Goal: Find specific page/section: Find specific page/section

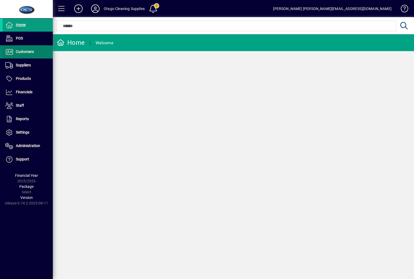
click at [21, 55] on span "Customers" at bounding box center [18, 52] width 31 height 6
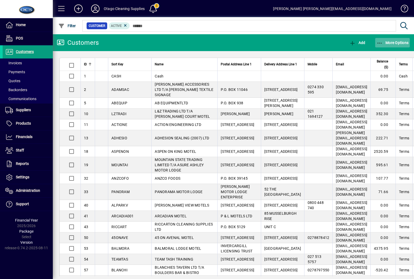
click at [399, 42] on span "More Options" at bounding box center [392, 43] width 32 height 4
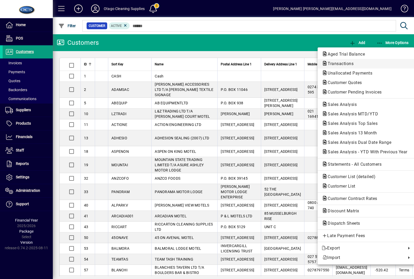
click at [360, 66] on span "Transactions" at bounding box center [366, 64] width 88 height 6
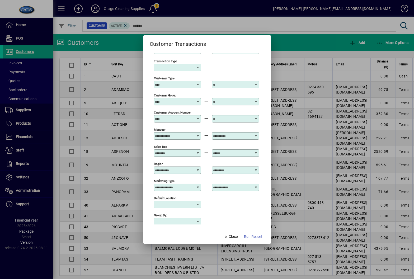
scroll to position [18, 0]
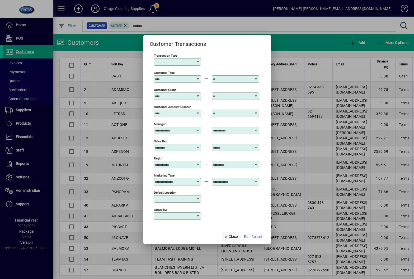
click at [234, 236] on span "Close" at bounding box center [231, 237] width 14 height 6
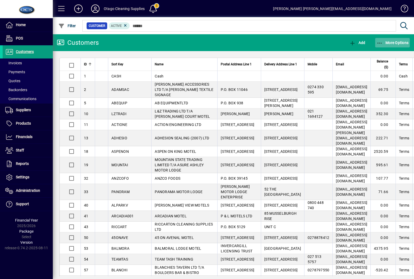
click at [389, 44] on span "More Options" at bounding box center [392, 43] width 32 height 4
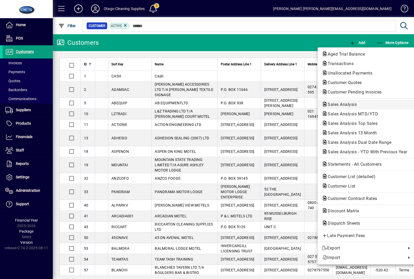
click at [377, 108] on span "Sales Analysis" at bounding box center [366, 105] width 88 height 6
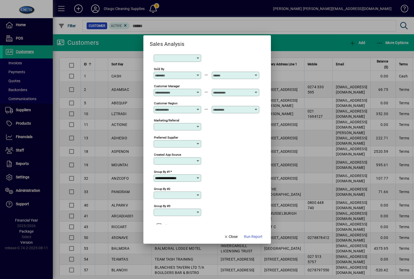
scroll to position [148, 0]
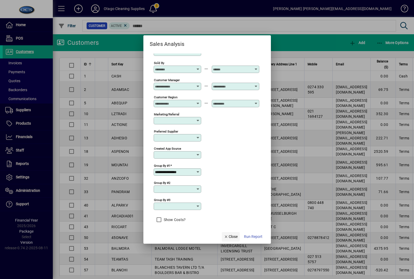
click at [234, 236] on span "Close" at bounding box center [231, 237] width 14 height 6
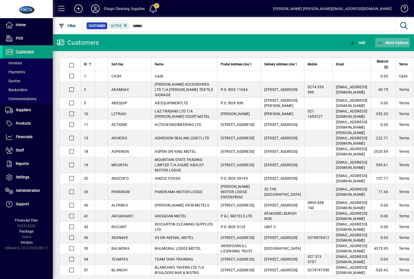
click at [402, 39] on span "button" at bounding box center [392, 42] width 35 height 13
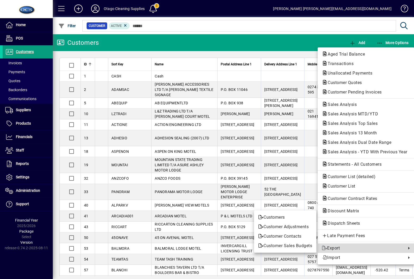
click at [335, 244] on link "Export" at bounding box center [365, 248] width 97 height 9
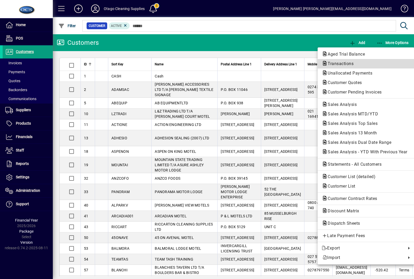
click at [355, 67] on button "Transactions" at bounding box center [365, 63] width 97 height 9
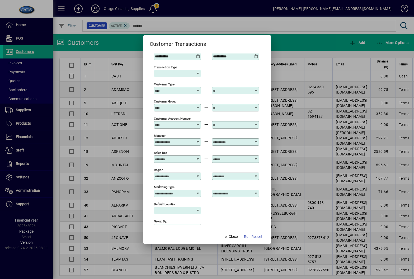
scroll to position [0, 0]
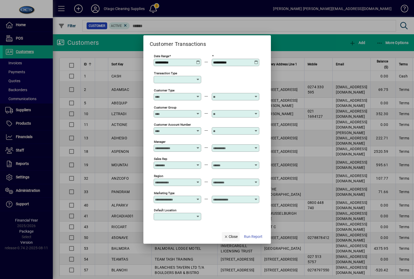
click at [236, 237] on span "Close" at bounding box center [231, 237] width 14 height 6
